Goal: Transaction & Acquisition: Purchase product/service

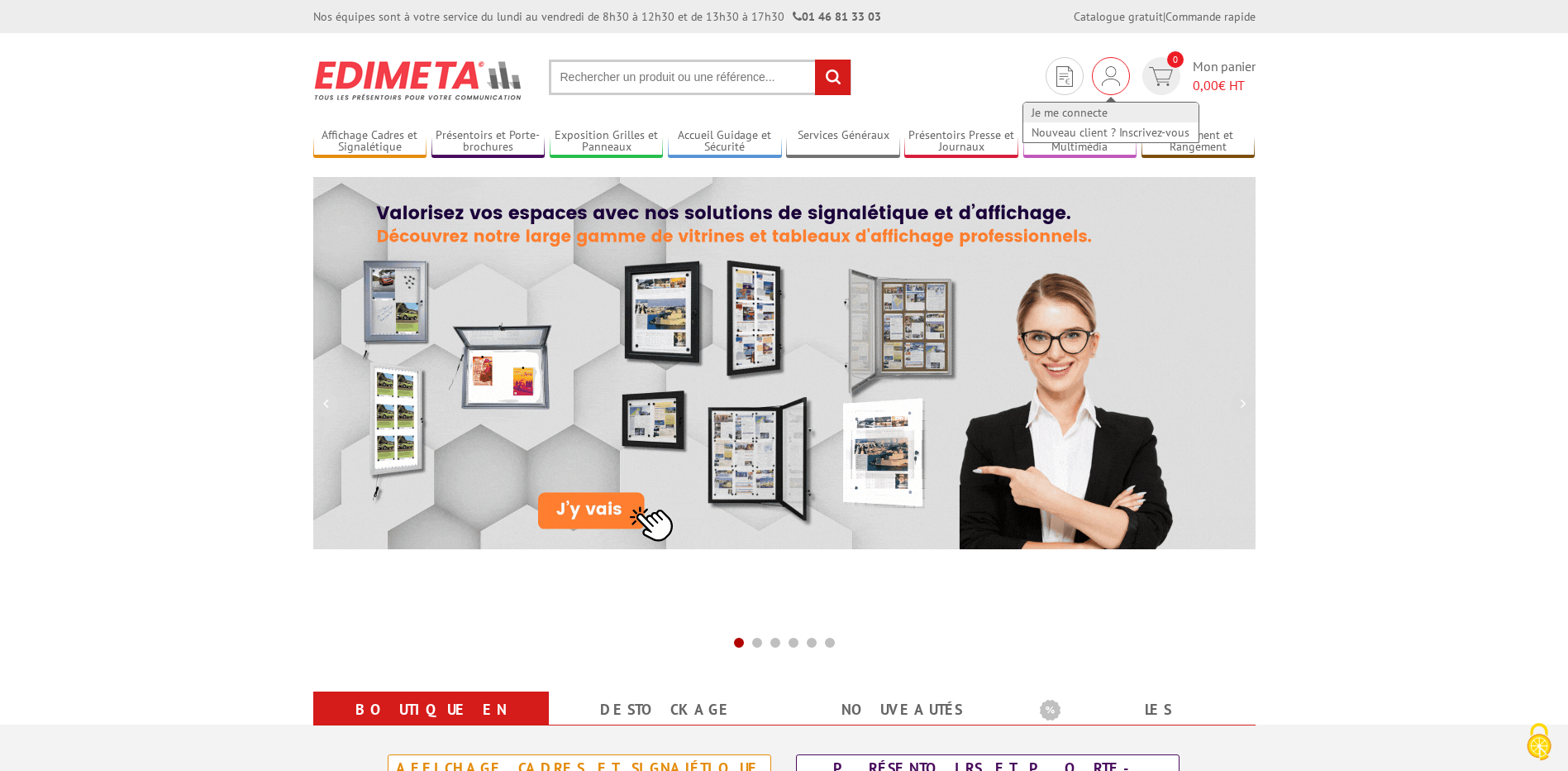
click at [1092, 111] on link "Je me connecte" at bounding box center [1111, 113] width 175 height 20
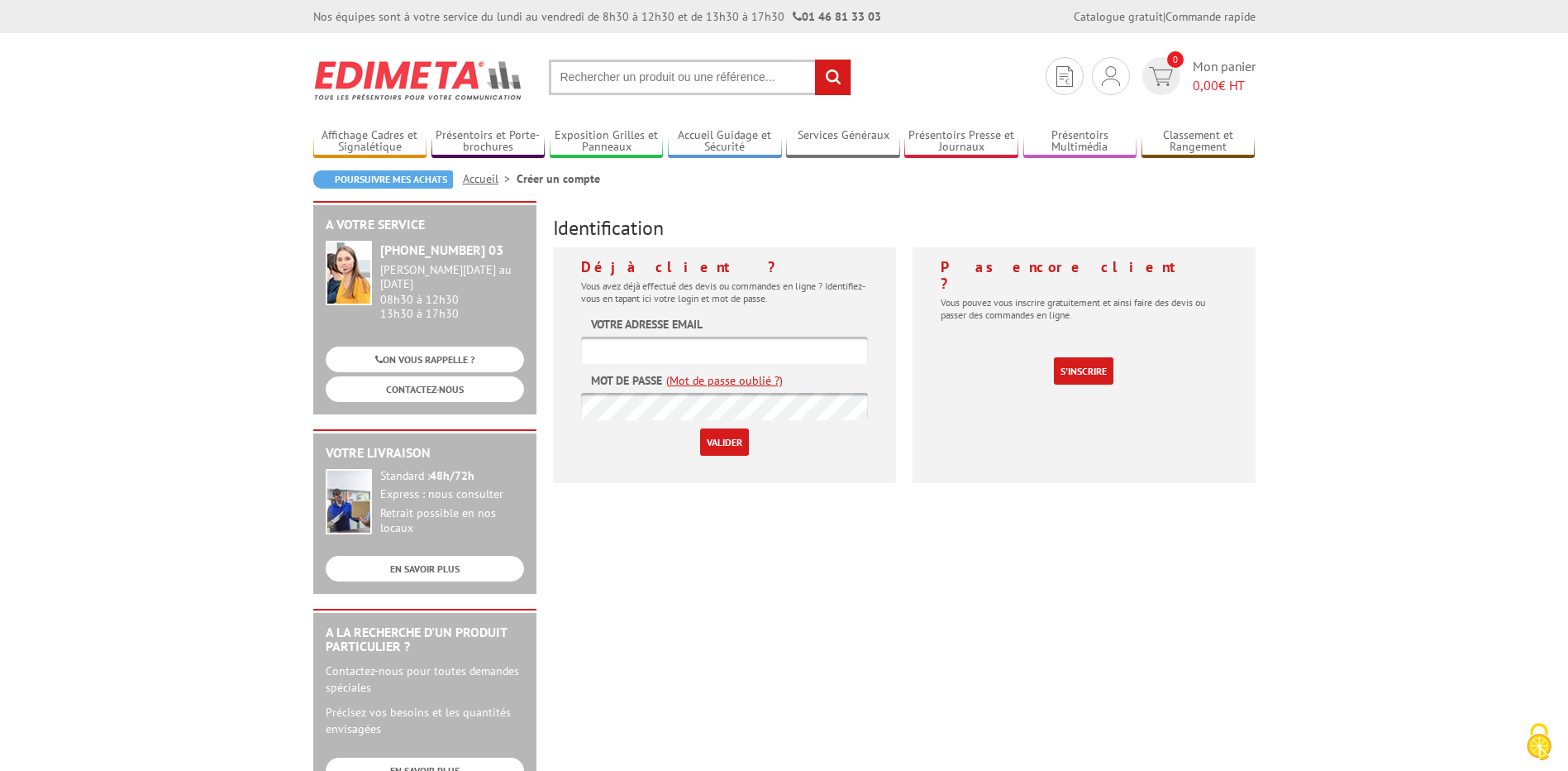
type input "[PERSON_NAME][EMAIL_ADDRESS][DOMAIN_NAME]"
click at [719, 442] on input "Valider" at bounding box center [724, 442] width 49 height 27
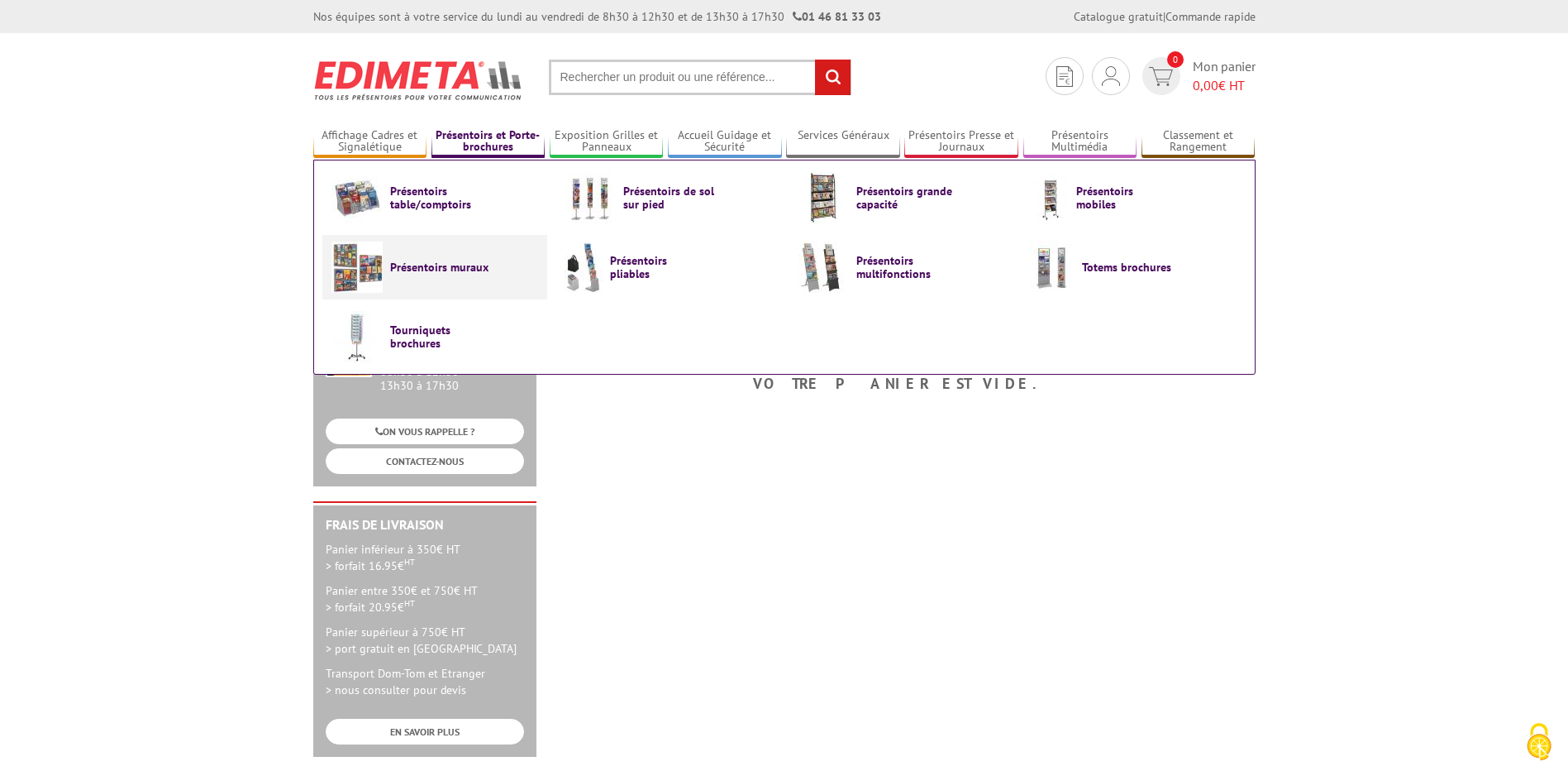
click at [501, 287] on link "Présentoirs muraux" at bounding box center [435, 267] width 207 height 51
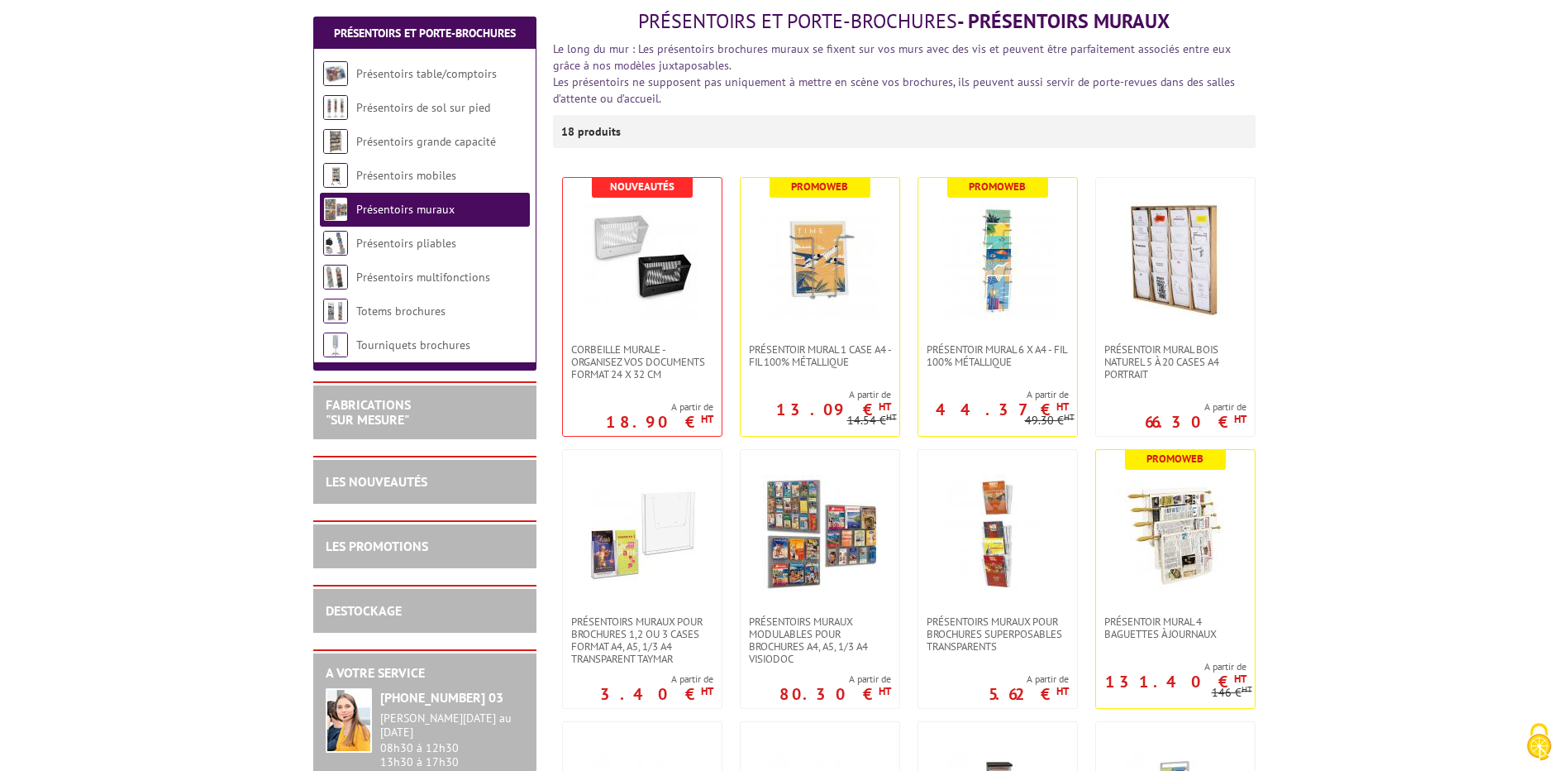
scroll to position [248, 0]
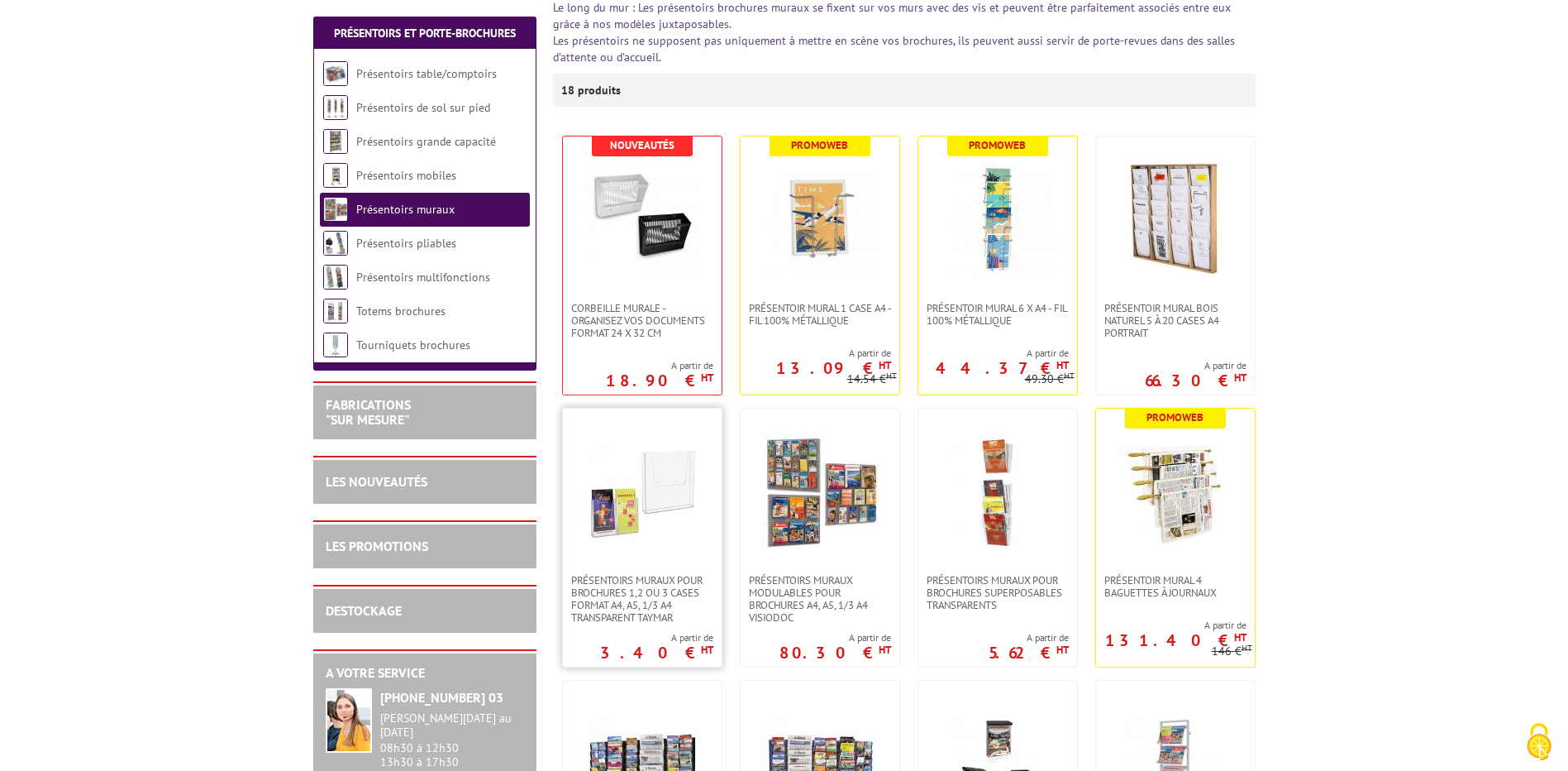
click at [687, 495] on img at bounding box center [643, 491] width 116 height 116
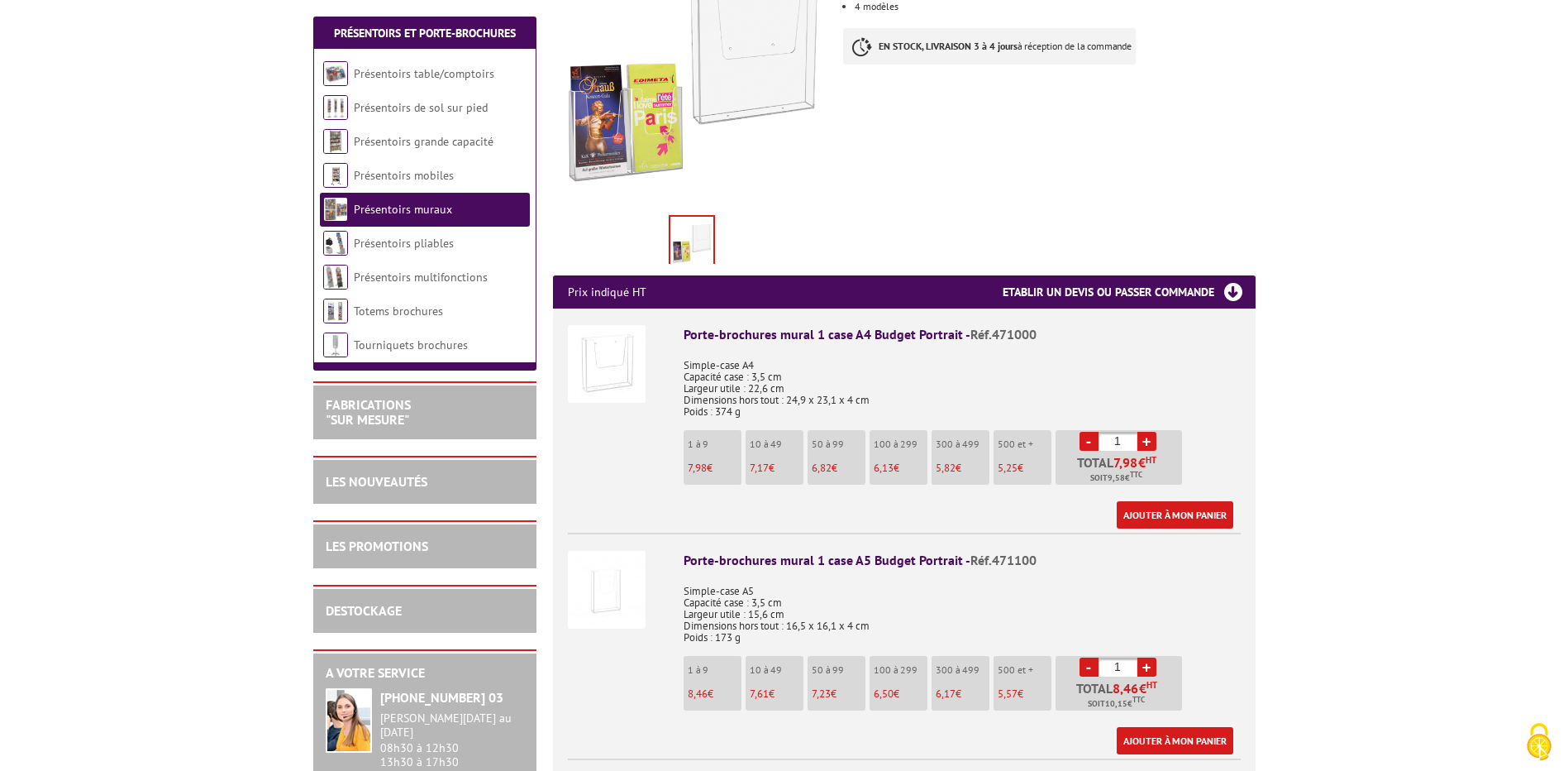
scroll to position [414, 0]
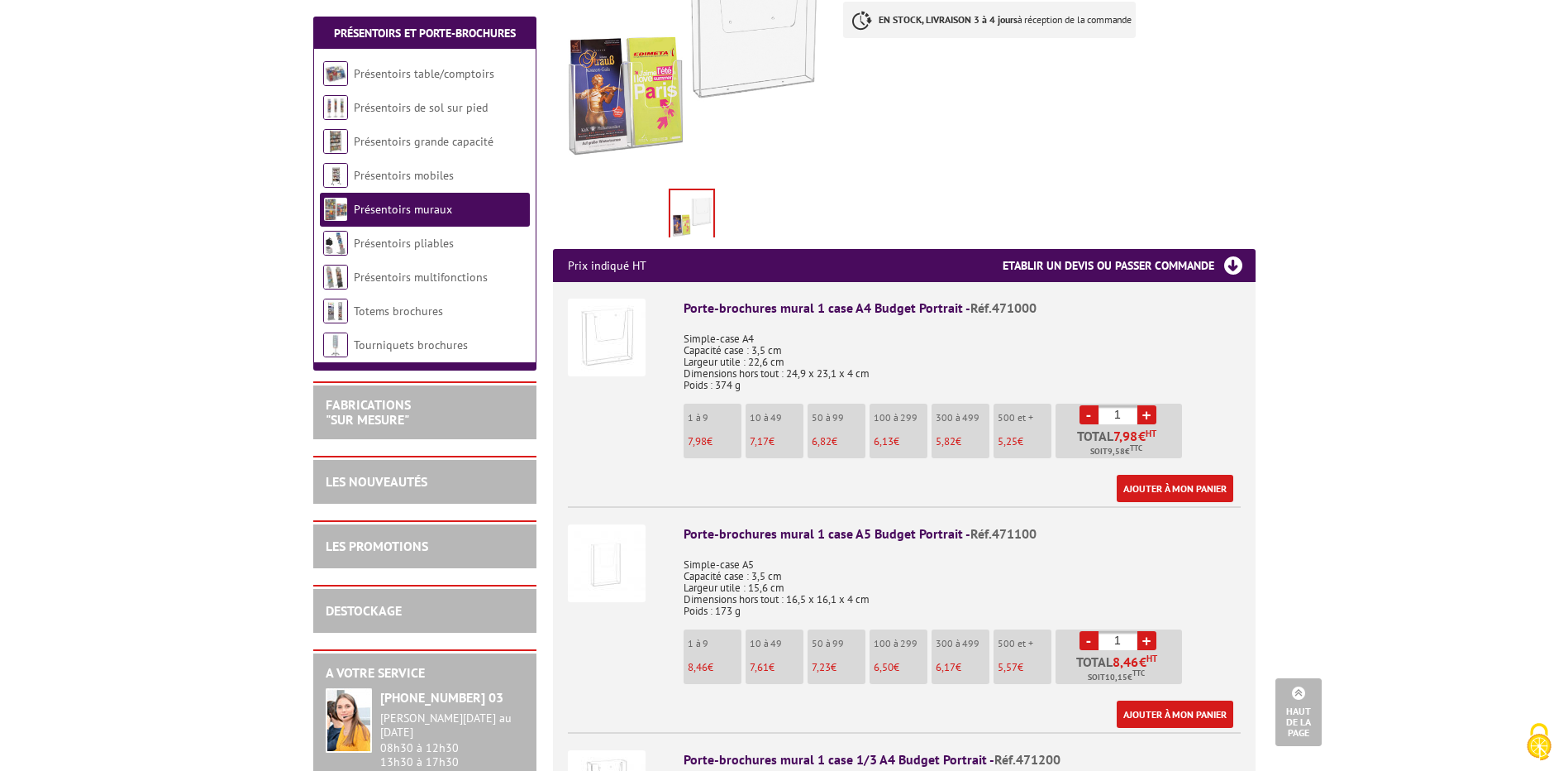
click at [1152, 405] on link "+" at bounding box center [1146, 414] width 19 height 19
type input "4"
click at [1169, 475] on link "Ajouter à mon panier" at bounding box center [1174, 488] width 117 height 27
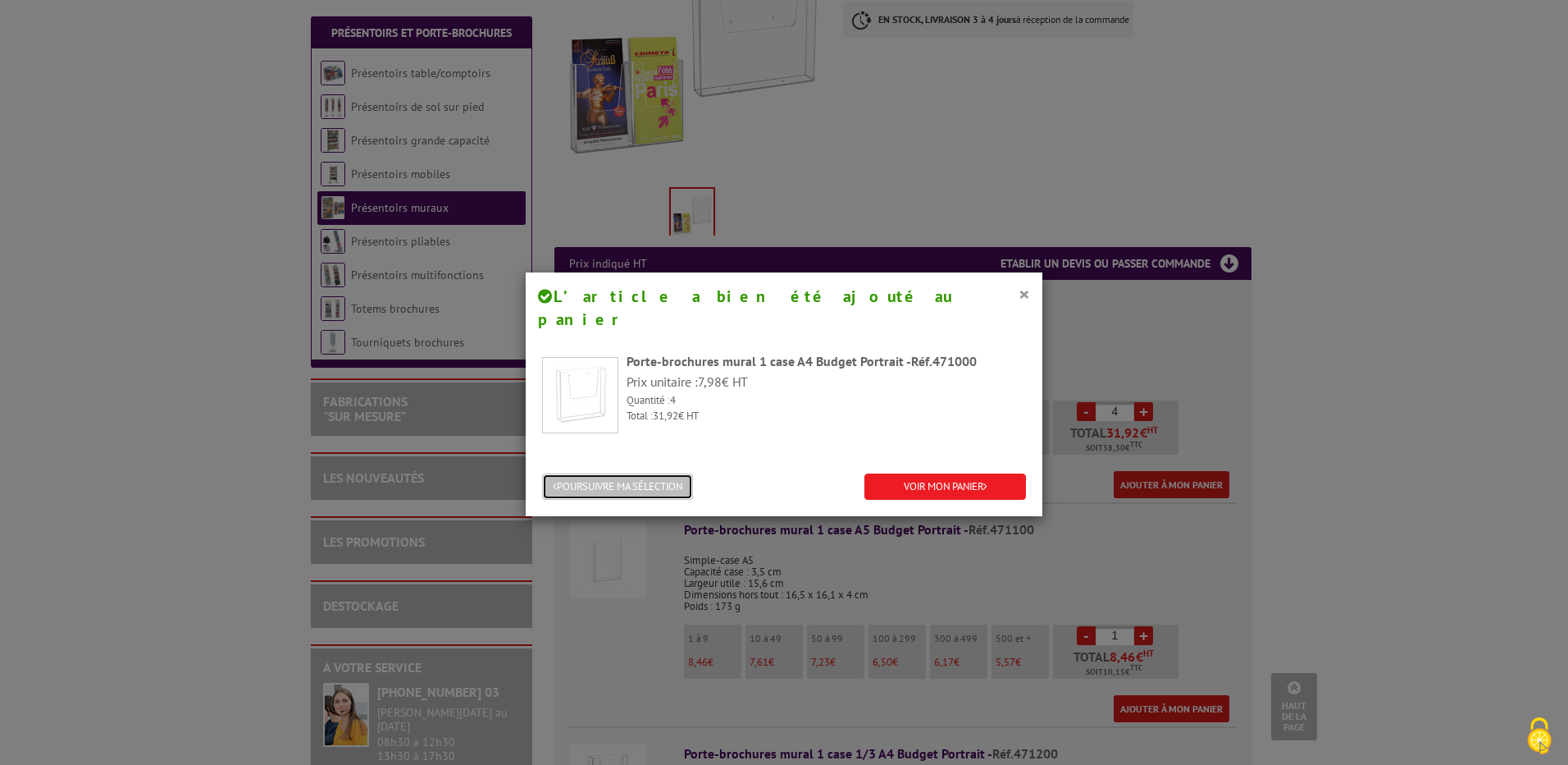
click at [652, 474] on button "POURSUIVRE MA SÉLECTION" at bounding box center [618, 487] width 151 height 27
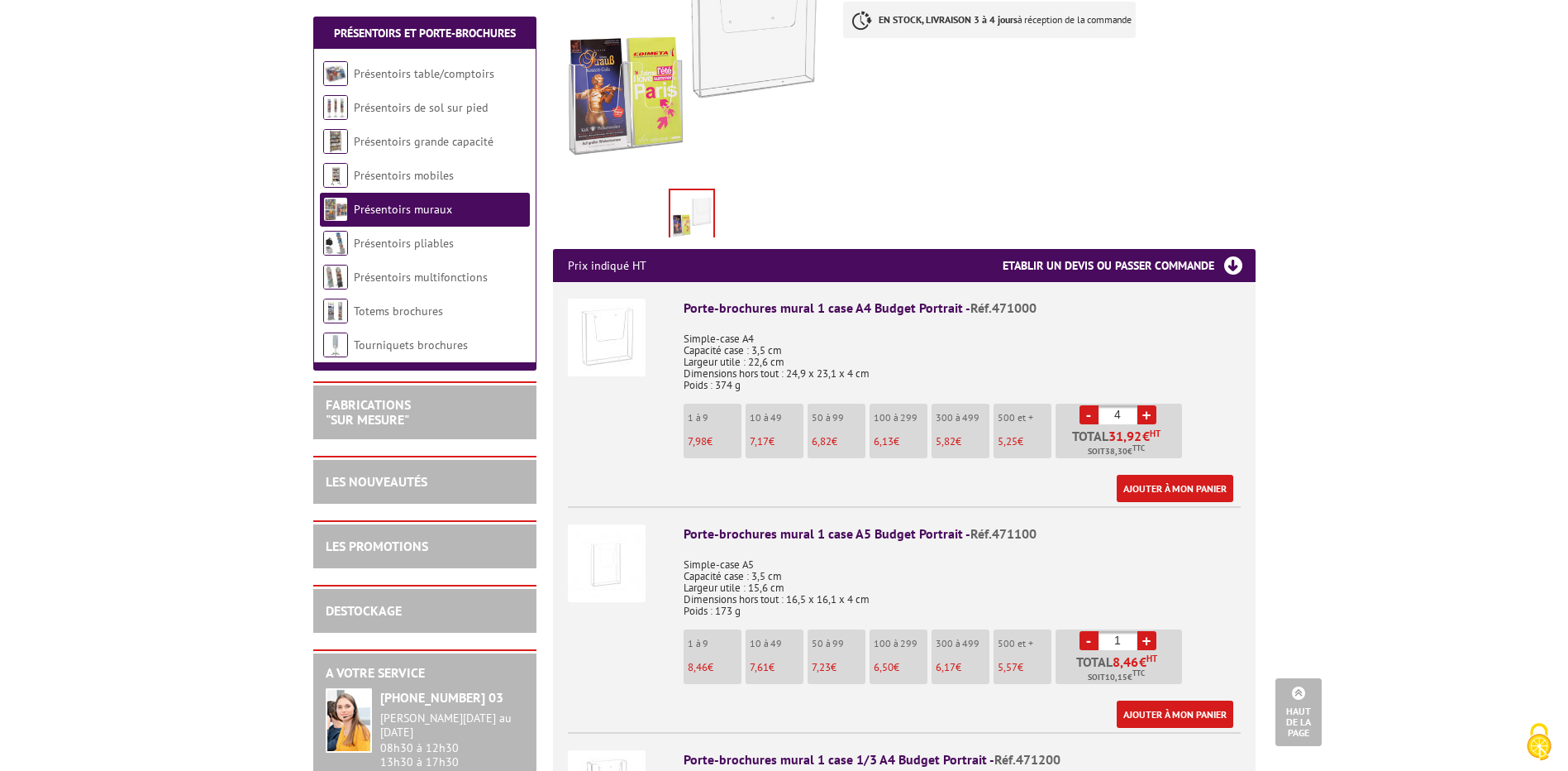
click at [657, 466] on li "Porte-brochures mural 1 case A4 Budget Portrait - Réf.471000 Simple-case A4 Cap…" at bounding box center [905, 392] width 673 height 220
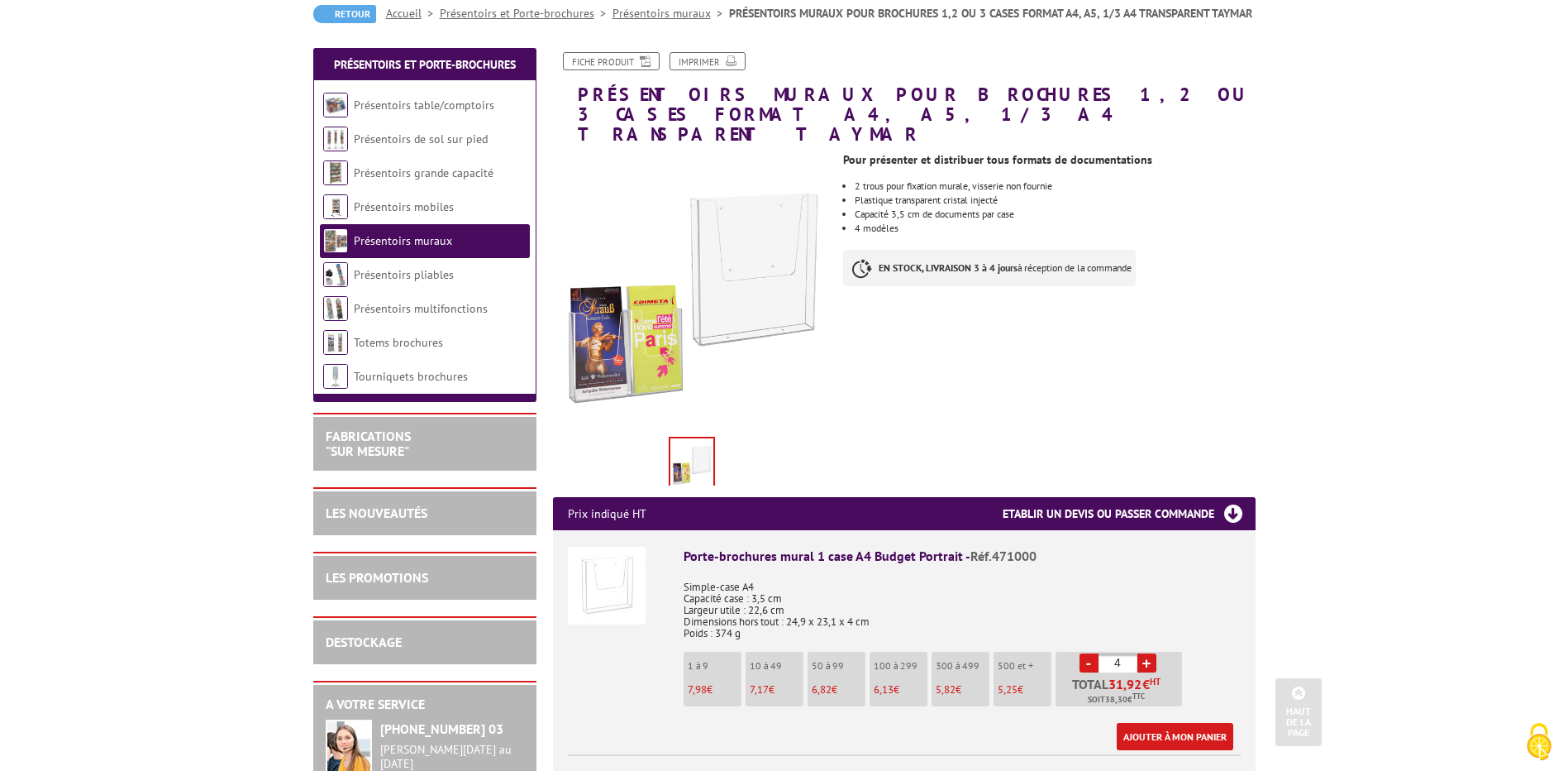
scroll to position [0, 0]
